Goal: Task Accomplishment & Management: Use online tool/utility

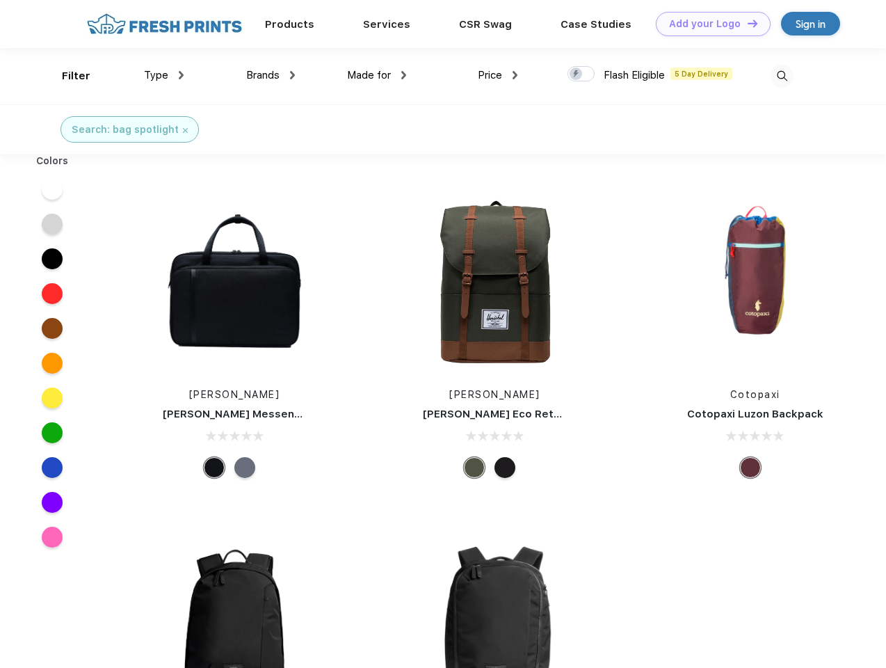
click at [708, 24] on link "Add your Logo Design Tool" at bounding box center [713, 24] width 115 height 24
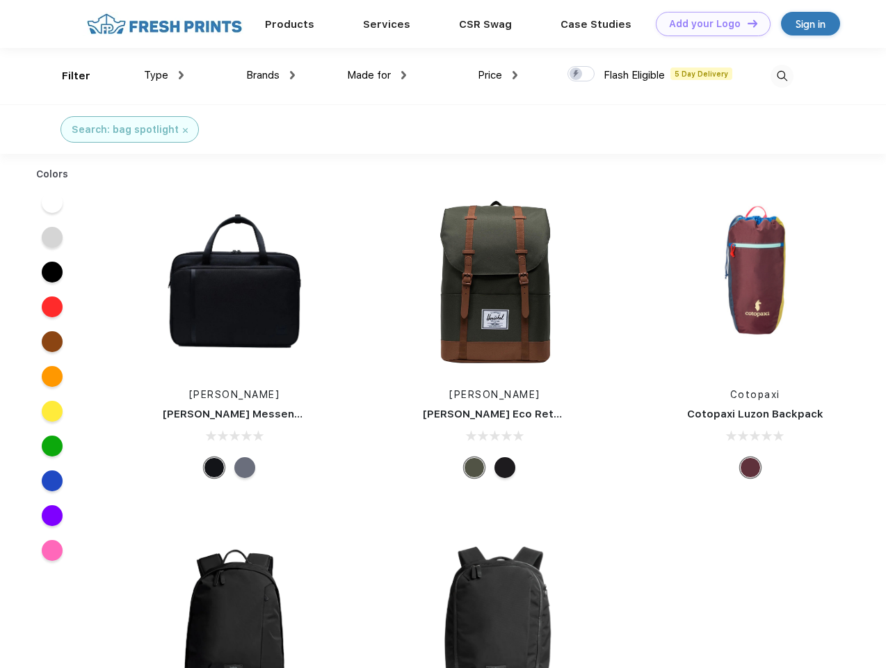
click at [0, 0] on div "Design Tool" at bounding box center [0, 0] width 0 height 0
click at [746, 23] on link "Add your Logo Design Tool" at bounding box center [713, 24] width 115 height 24
click at [67, 76] on div "Filter" at bounding box center [76, 76] width 29 height 16
click at [164, 75] on span "Type" at bounding box center [156, 75] width 24 height 13
click at [271, 75] on span "Brands" at bounding box center [262, 75] width 33 height 13
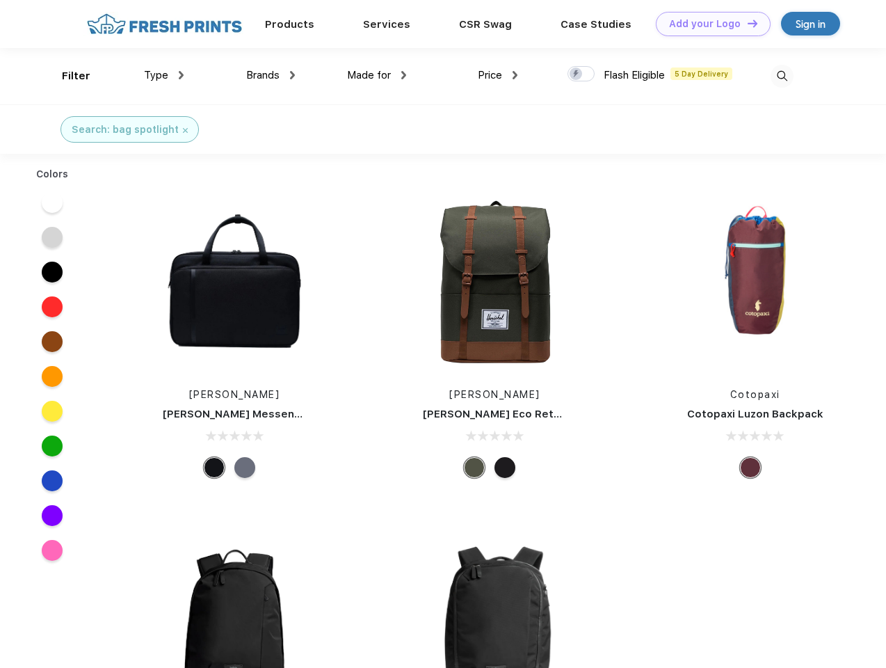
click at [377, 75] on span "Made for" at bounding box center [369, 75] width 44 height 13
click at [498, 75] on span "Price" at bounding box center [490, 75] width 24 height 13
click at [581, 74] on div at bounding box center [581, 73] width 27 height 15
click at [577, 74] on input "checkbox" at bounding box center [572, 69] width 9 height 9
click at [782, 76] on img at bounding box center [782, 76] width 23 height 23
